Goal: Transaction & Acquisition: Purchase product/service

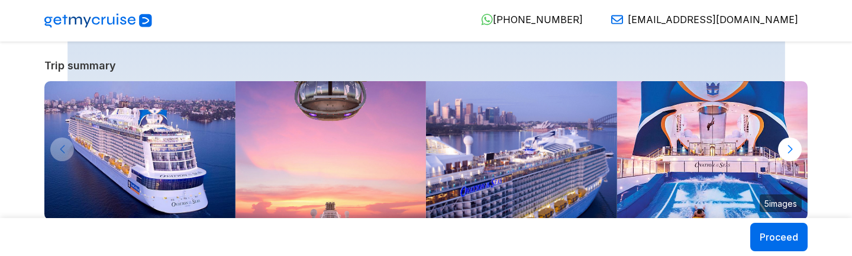
select select "**"
select select "*"
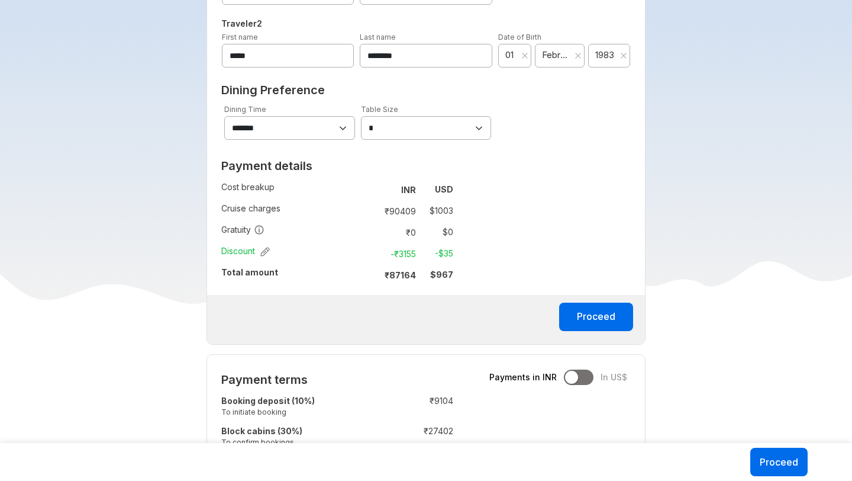
scroll to position [730, 0]
click at [612, 255] on button "Proceed" at bounding box center [596, 315] width 74 height 28
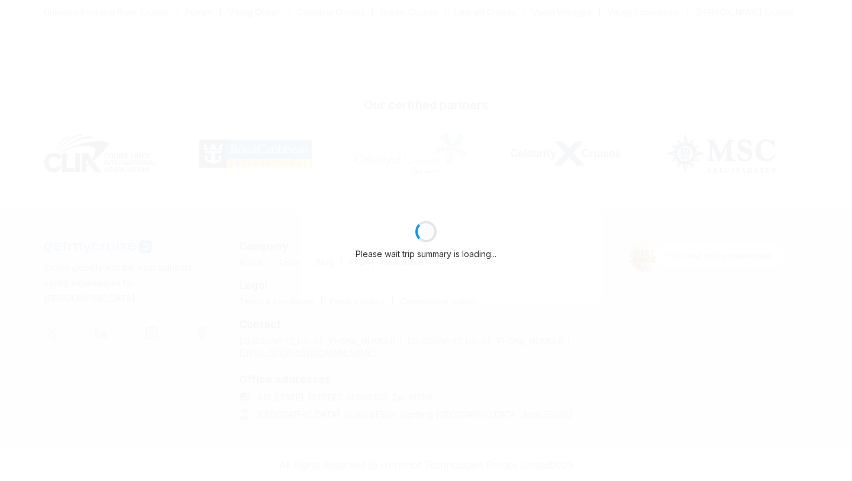
scroll to position [207, 0]
select select "**"
select select "*"
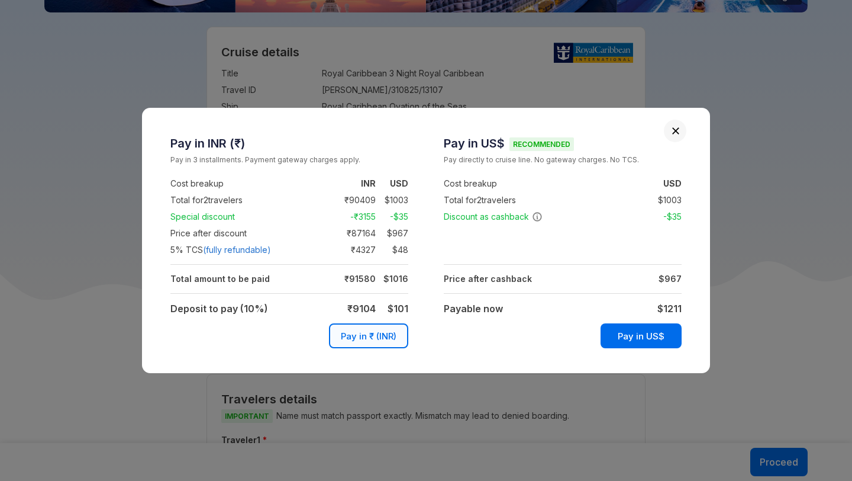
scroll to position [730, 0]
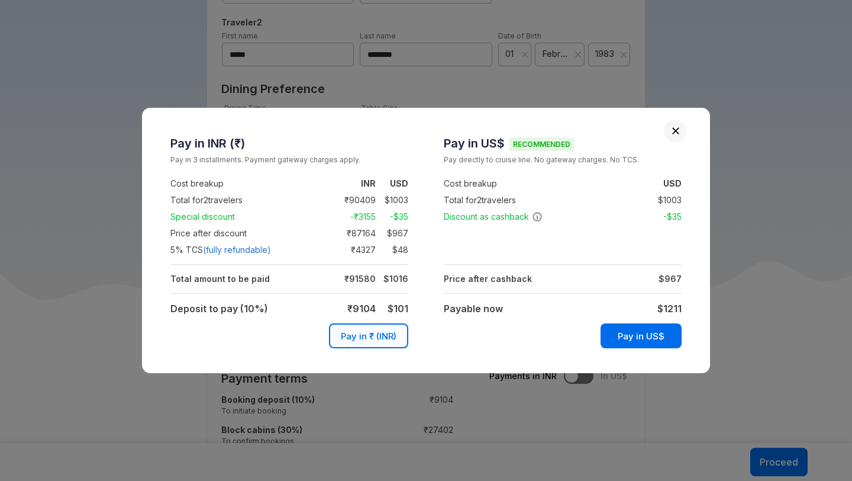
click at [675, 255] on strong "$ 1211" at bounding box center [669, 308] width 24 height 12
click at [673, 255] on strong "$ 1211" at bounding box center [669, 308] width 24 height 12
click at [670, 255] on strong "$ 1211" at bounding box center [669, 308] width 24 height 12
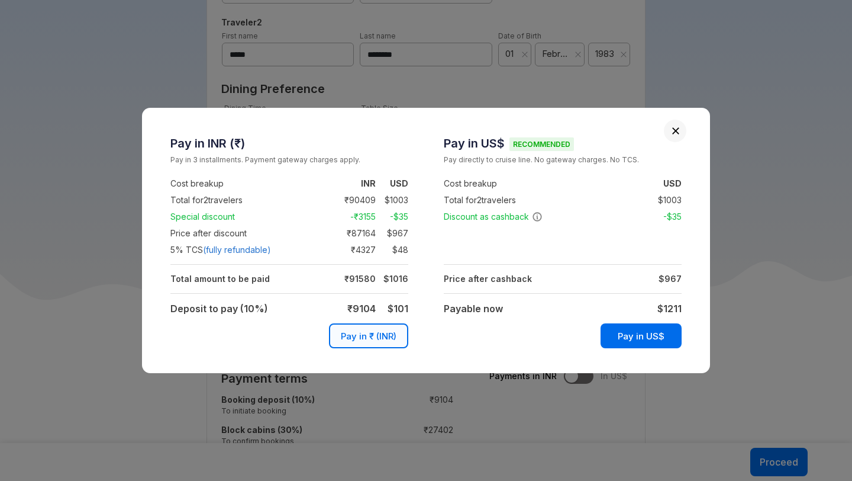
click at [670, 255] on strong "$ 1211" at bounding box center [669, 308] width 24 height 12
click at [671, 255] on strong "$ 1211" at bounding box center [669, 308] width 24 height 12
click at [734, 255] on div "Pay in INR (₹) Pay in 3 installments. Payment gateway charges apply. Cost break…" at bounding box center [426, 240] width 852 height 481
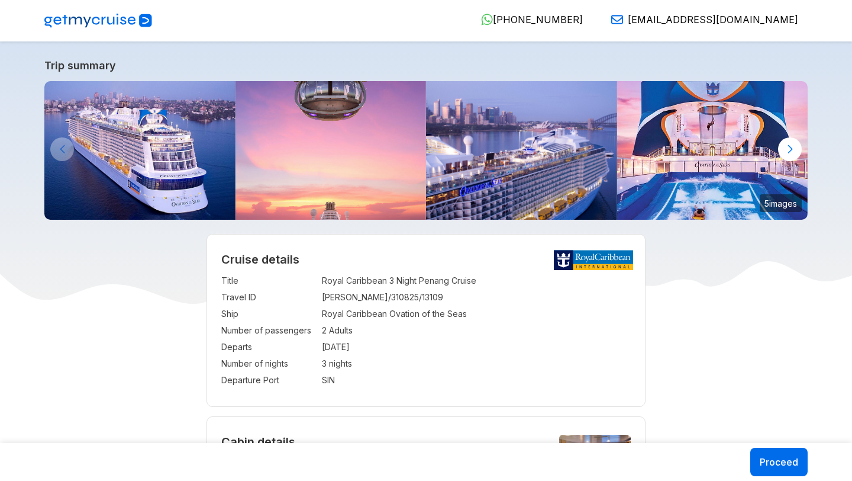
select select "**"
select select "*"
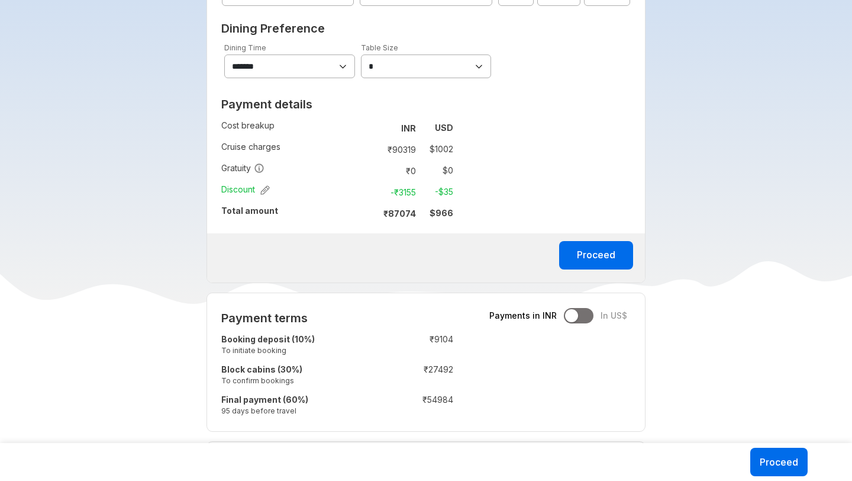
scroll to position [807, 0]
click at [449, 213] on strong "$ 966" at bounding box center [442, 212] width 24 height 10
click at [601, 260] on button "Proceed" at bounding box center [596, 254] width 74 height 28
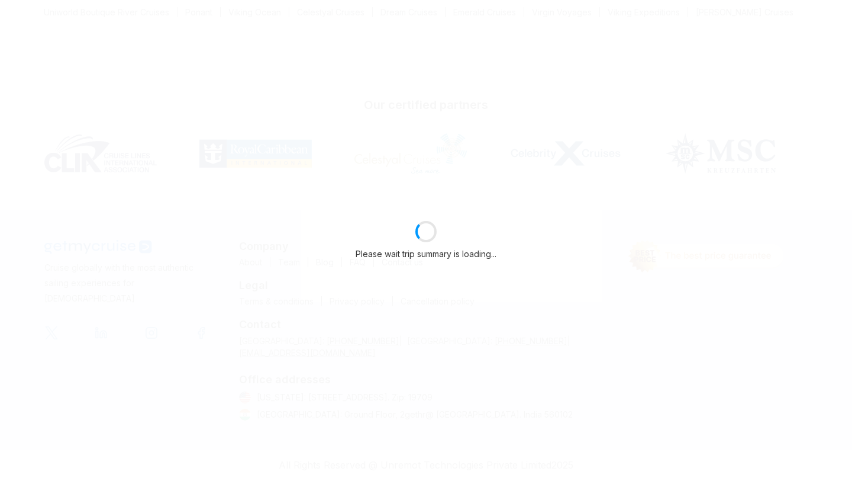
select select "**"
select select "*"
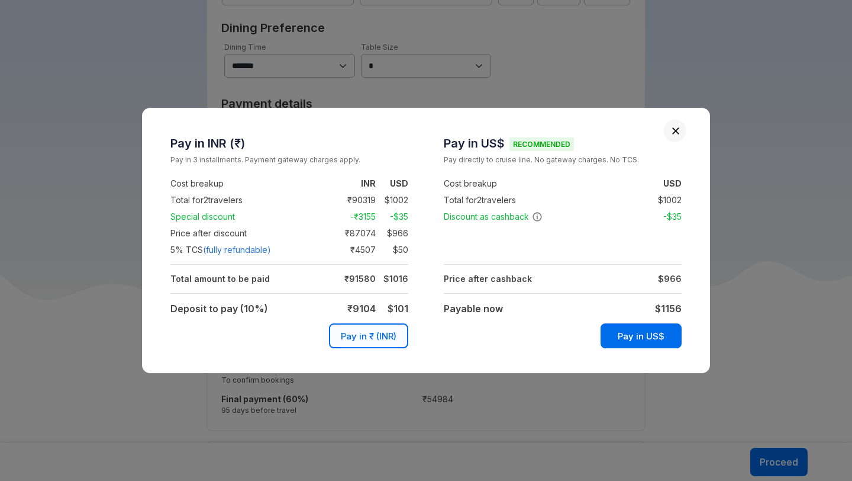
click at [668, 308] on strong "$ 1156" at bounding box center [668, 308] width 27 height 12
click at [676, 308] on strong "$ 1156" at bounding box center [668, 308] width 27 height 12
click at [673, 129] on button "Close" at bounding box center [676, 131] width 8 height 8
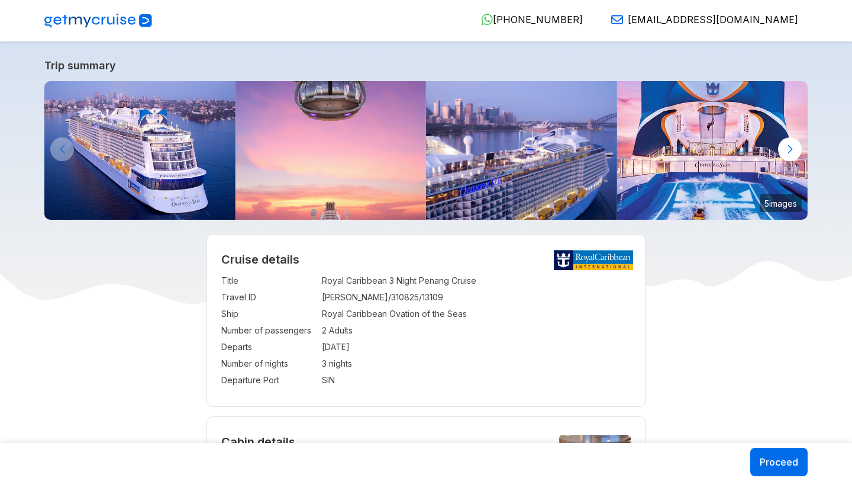
select select "**"
select select "*"
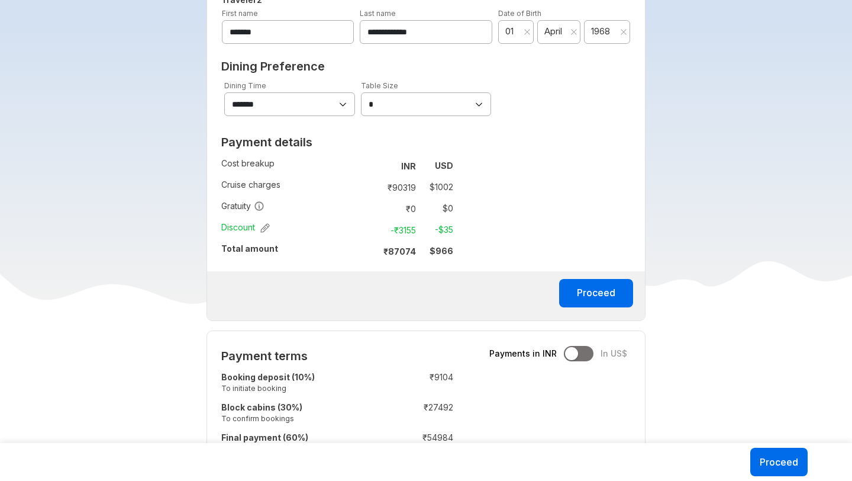
scroll to position [781, 0]
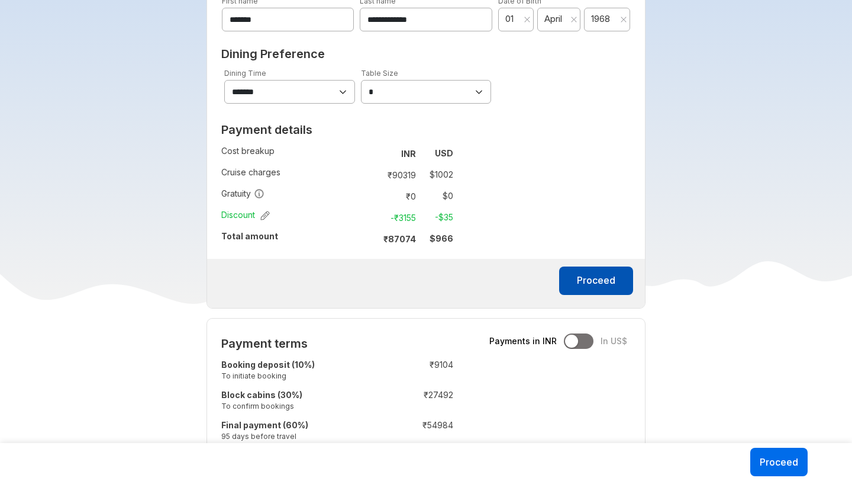
click at [584, 282] on button "Proceed" at bounding box center [596, 280] width 74 height 28
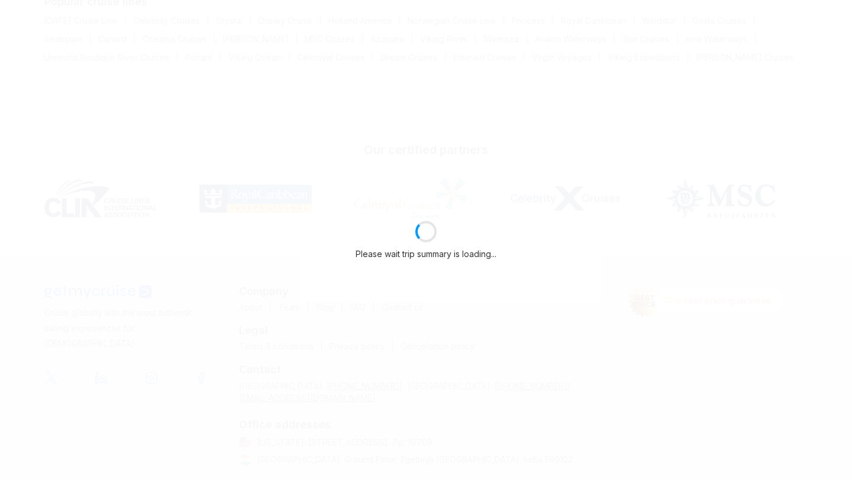
select select "**"
select select "*"
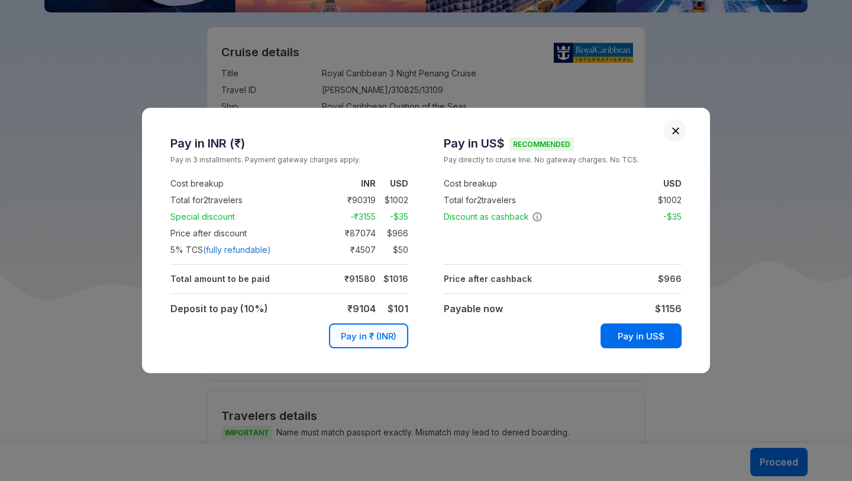
scroll to position [781, 0]
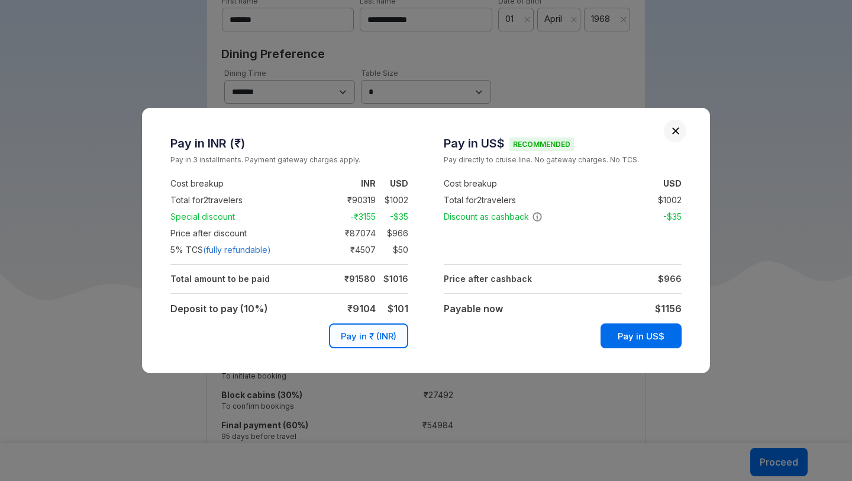
click at [672, 307] on strong "$ 1156" at bounding box center [668, 308] width 27 height 12
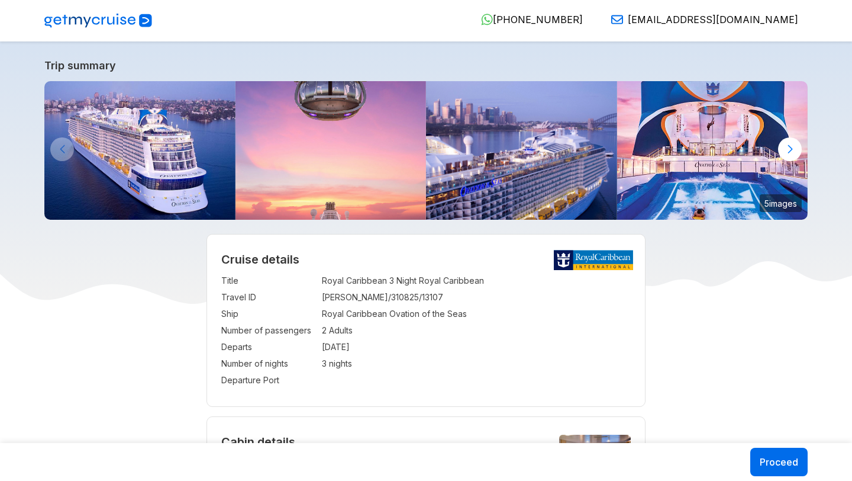
select select "**"
select select "*"
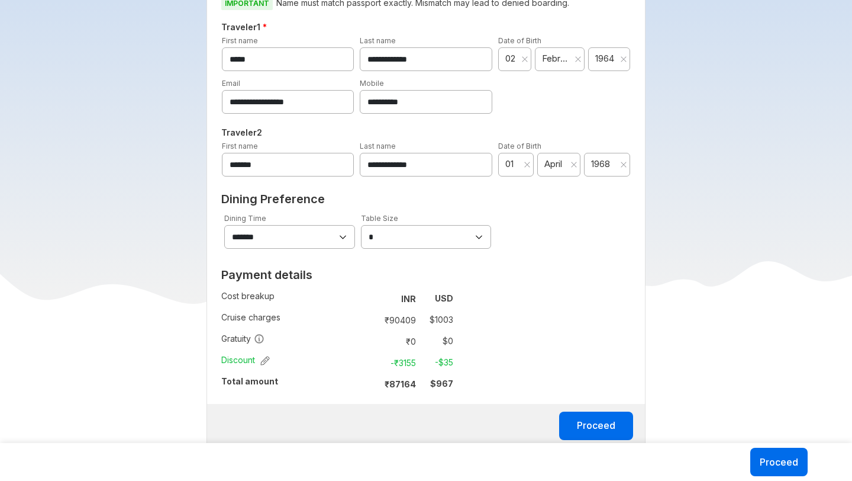
scroll to position [660, 0]
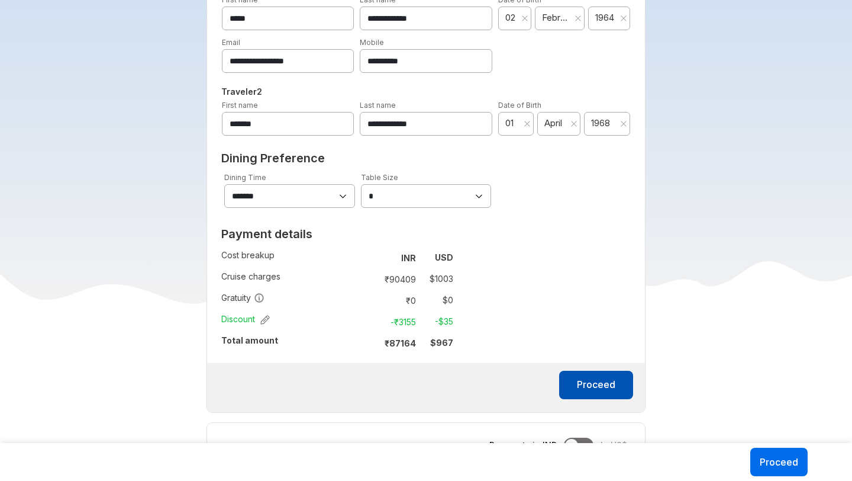
click at [597, 391] on button "Proceed" at bounding box center [596, 384] width 74 height 28
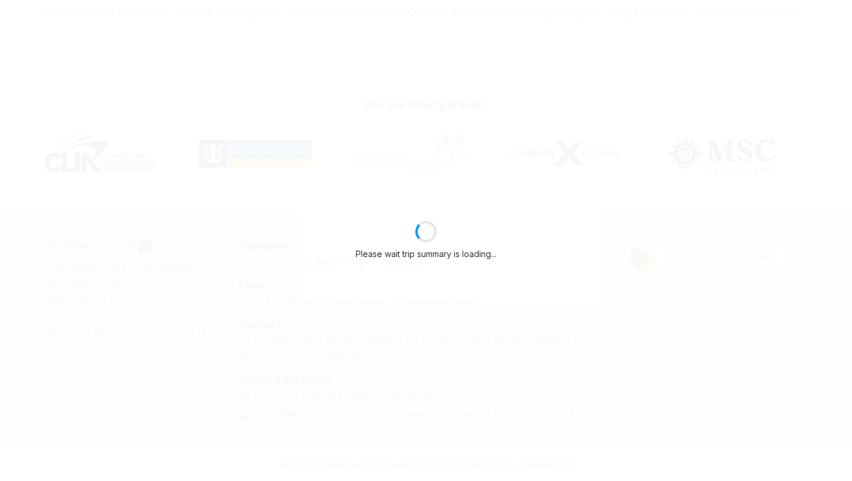
scroll to position [207, 0]
select select "**"
select select "*"
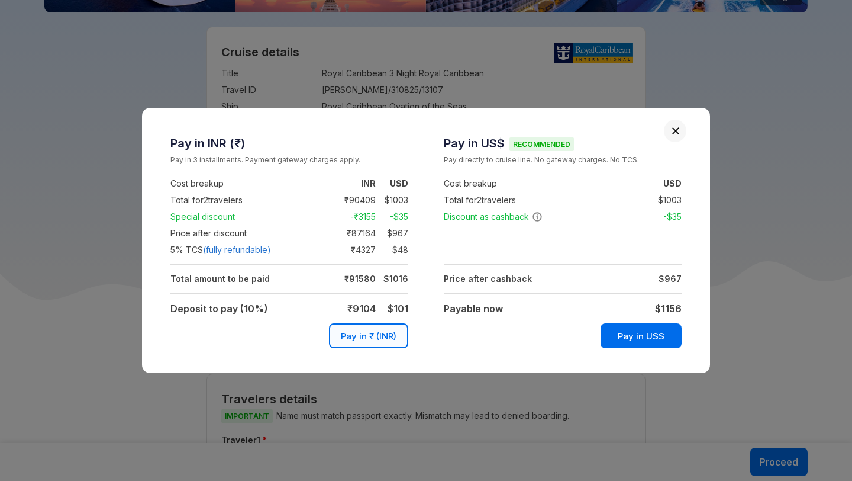
scroll to position [660, 0]
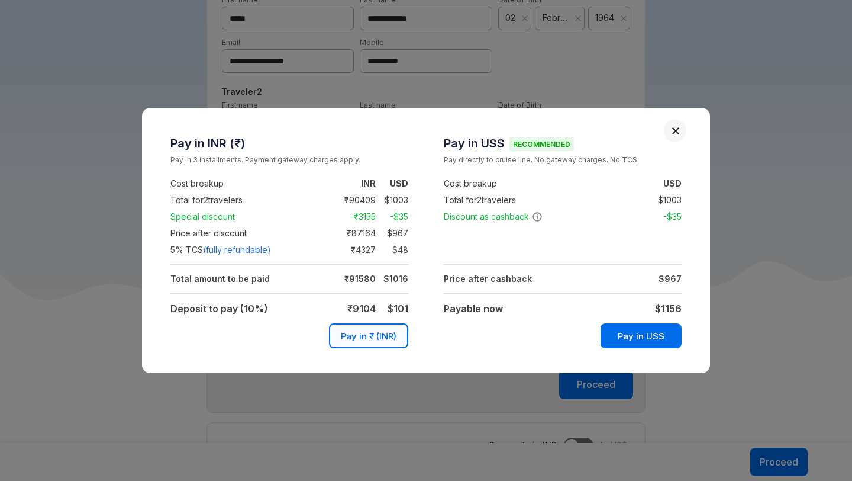
click at [675, 305] on strong "$ 1156" at bounding box center [668, 308] width 27 height 12
click at [675, 276] on strong "$ 967" at bounding box center [670, 278] width 23 height 10
click at [672, 309] on strong "$ 1156" at bounding box center [668, 308] width 27 height 12
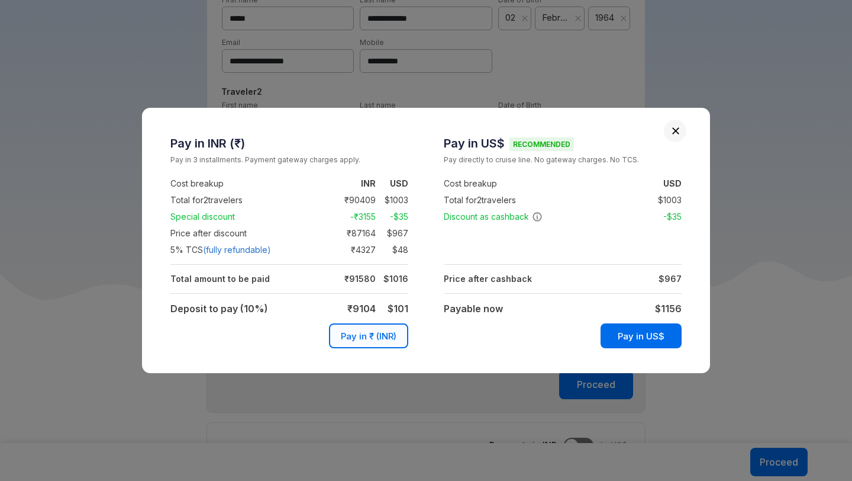
click at [672, 309] on strong "$ 1156" at bounding box center [668, 308] width 27 height 12
click at [672, 278] on strong "$ 967" at bounding box center [670, 278] width 23 height 10
click at [674, 278] on strong "$ 967" at bounding box center [670, 278] width 23 height 10
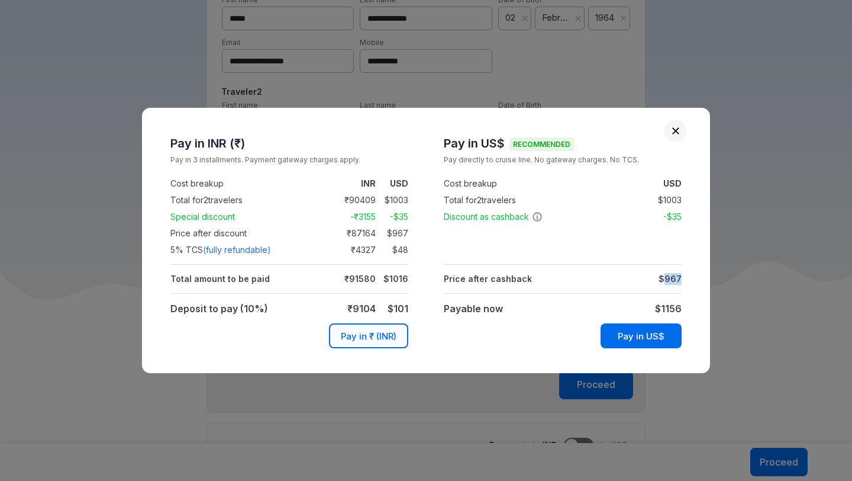
click at [597, 283] on td "Price after cashback" at bounding box center [522, 278] width 156 height 17
click at [666, 202] on td "$ 1003" at bounding box center [665, 200] width 33 height 14
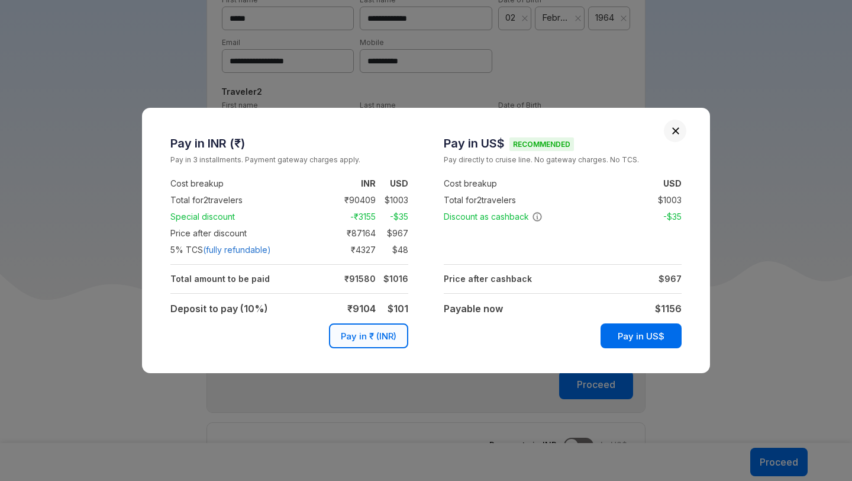
click at [666, 202] on td "$ 1003" at bounding box center [665, 200] width 33 height 14
click at [672, 307] on strong "$ 1156" at bounding box center [668, 308] width 27 height 12
click at [675, 198] on td "$ 1003" at bounding box center [665, 200] width 33 height 14
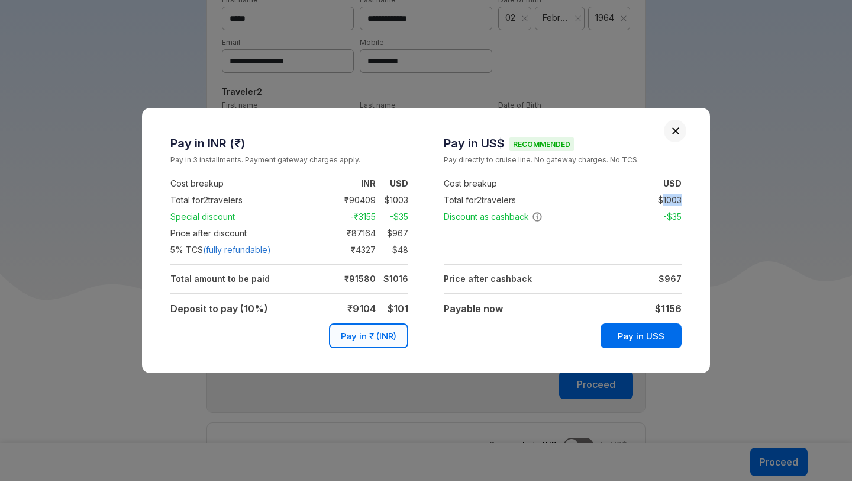
click at [675, 198] on td "$ 1003" at bounding box center [665, 200] width 33 height 14
click at [654, 277] on td "$ 967" at bounding box center [665, 279] width 33 height 14
click at [671, 309] on strong "$ 1156" at bounding box center [668, 308] width 27 height 12
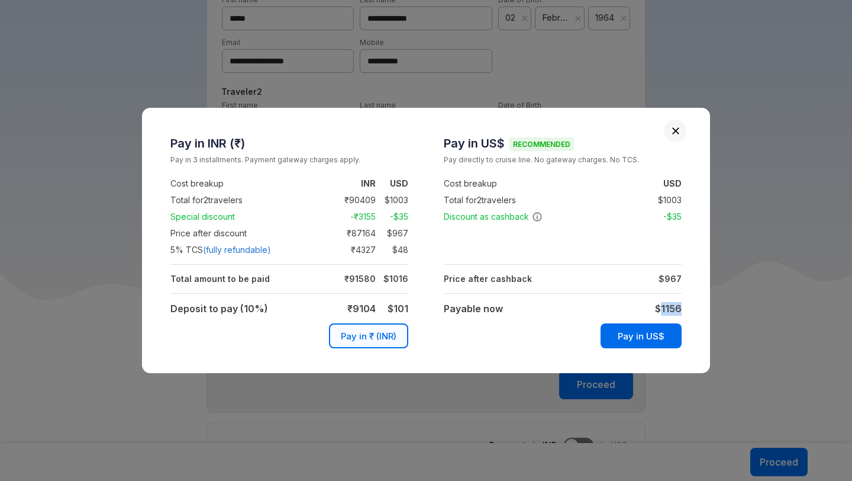
click at [670, 197] on td "$ 1003" at bounding box center [665, 200] width 33 height 14
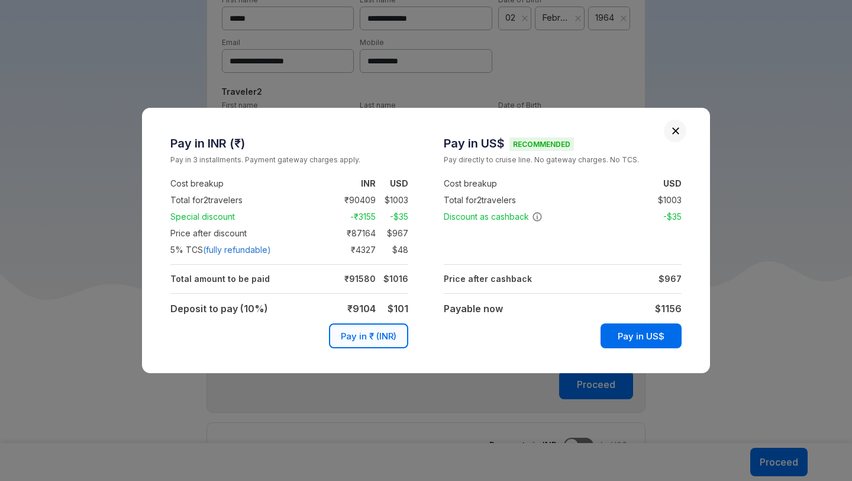
click at [670, 197] on td "$ 1003" at bounding box center [665, 200] width 33 height 14
